Goal: Task Accomplishment & Management: Complete application form

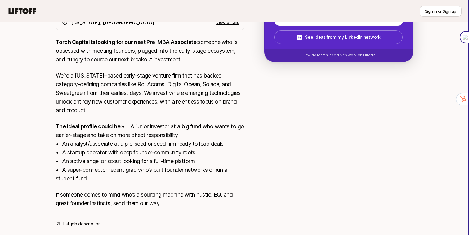
scroll to position [81, 0]
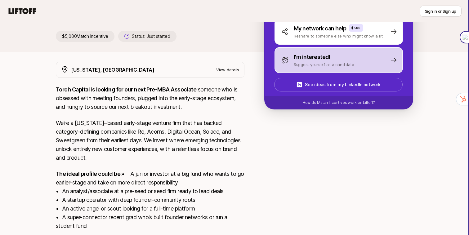
click at [313, 61] on p "Suggest yourself as a candidate" at bounding box center [324, 64] width 60 height 6
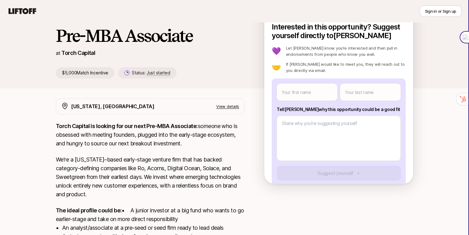
scroll to position [80, 0]
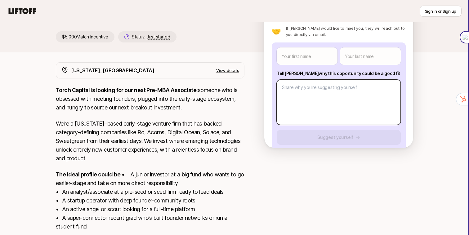
click at [293, 101] on body "New to Liftoff? See how it works Sign in or Sign up Sign in or Sign up [PERSON_…" at bounding box center [234, 37] width 469 height 235
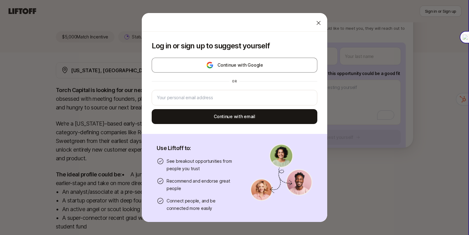
click at [322, 25] on div at bounding box center [318, 23] width 12 height 12
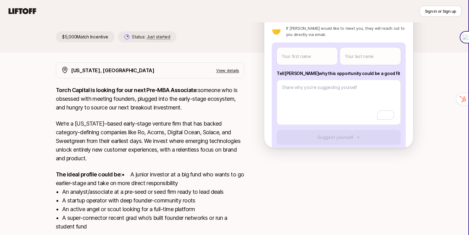
click at [304, 66] on div "Your first name Your last name Tell [PERSON_NAME] why this opportunity could be…" at bounding box center [339, 102] width 134 height 119
click at [303, 58] on body "New to Liftoff? See how it works Sign in or Sign up Sign in or Sign up [PERSON_…" at bounding box center [234, 37] width 469 height 235
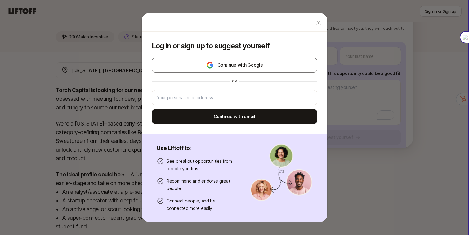
click at [320, 21] on icon at bounding box center [319, 23] width 6 height 6
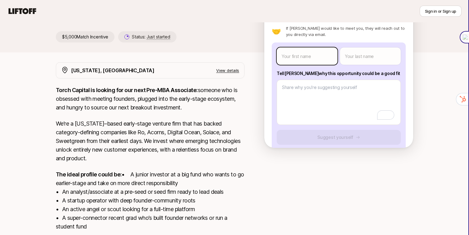
scroll to position [0, 0]
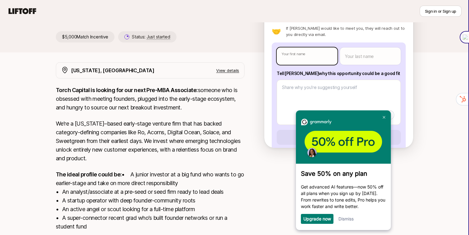
click at [317, 50] on body "New to Liftoff? See how it works Sign in or Sign up Sign in or Sign up [PERSON_…" at bounding box center [234, 37] width 469 height 235
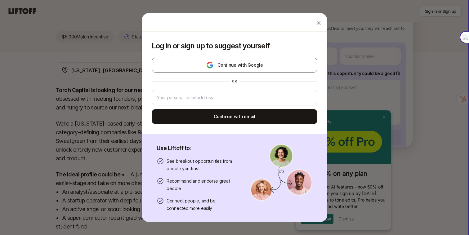
click at [352, 34] on div "Log in or sign up to suggest yourself Continue with Google or Continue with ema…" at bounding box center [234, 118] width 469 height 210
click at [320, 23] on icon at bounding box center [319, 23] width 6 height 6
type textarea "x"
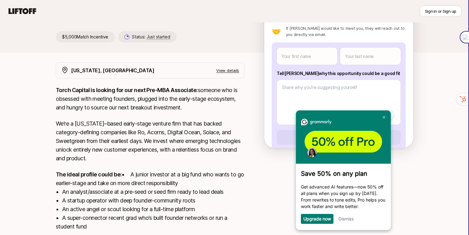
click at [165, 63] on div "[US_STATE], [GEOGRAPHIC_DATA] View details" at bounding box center [150, 70] width 189 height 16
